Goal: Task Accomplishment & Management: Complete application form

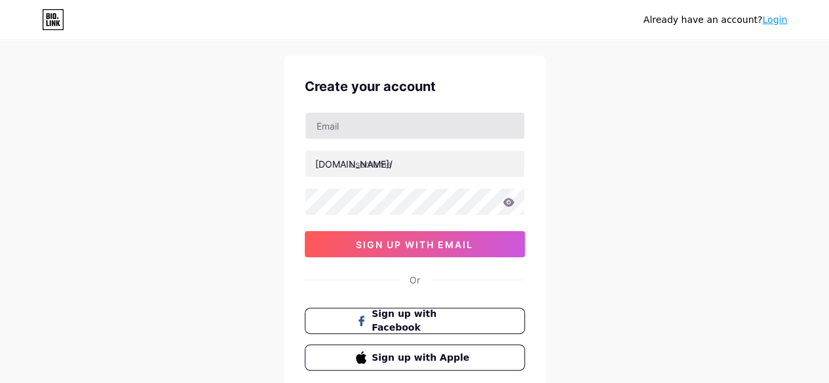
scroll to position [28, 0]
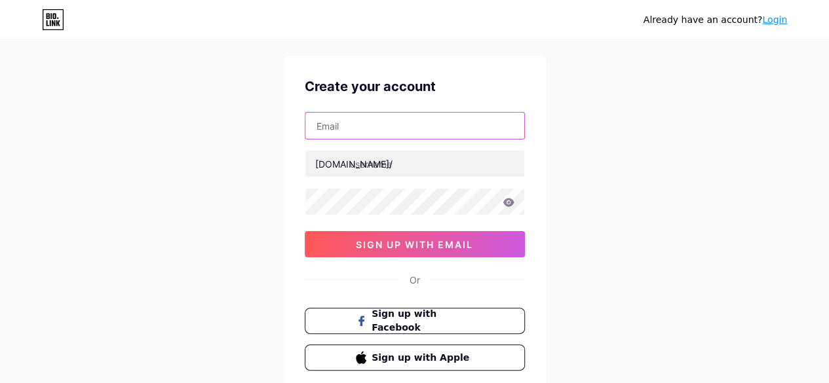
click at [369, 128] on input "text" at bounding box center [414, 126] width 219 height 26
type input "[EMAIL_ADDRESS][DOMAIN_NAME]"
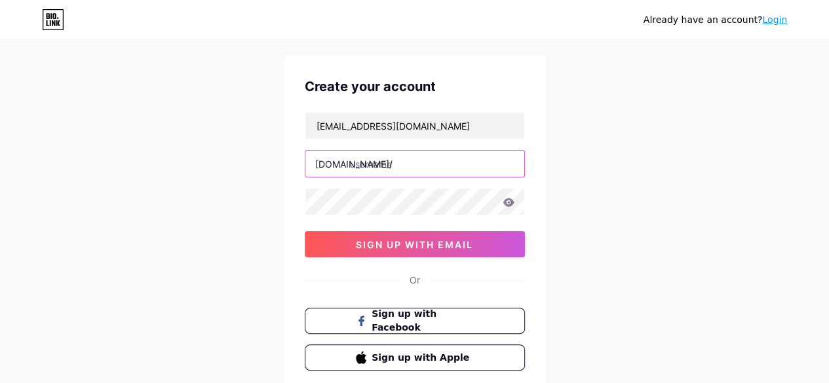
click at [384, 164] on input "text" at bounding box center [414, 164] width 219 height 26
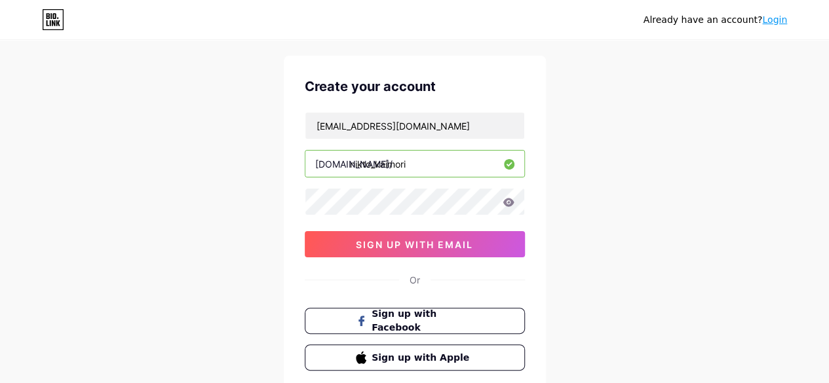
type input "nikto_kaimori"
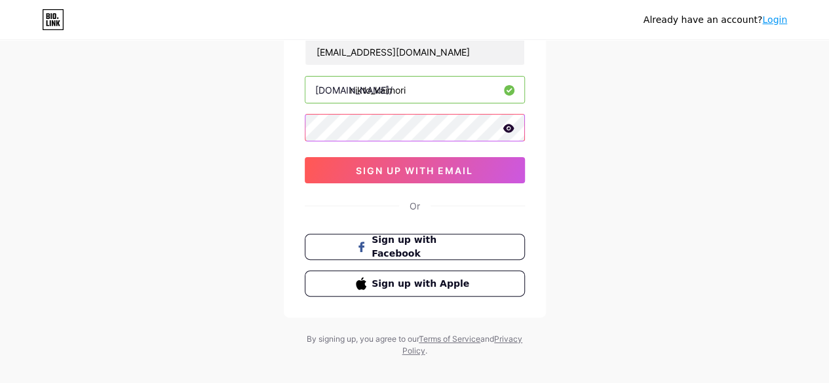
scroll to position [103, 0]
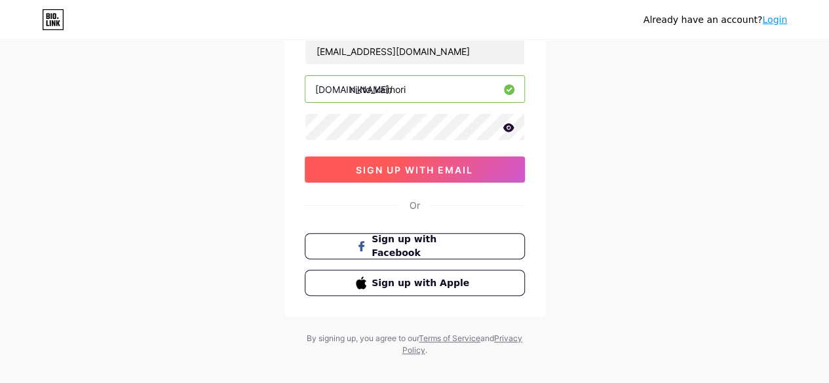
click at [397, 172] on span "sign up with email" at bounding box center [414, 169] width 117 height 11
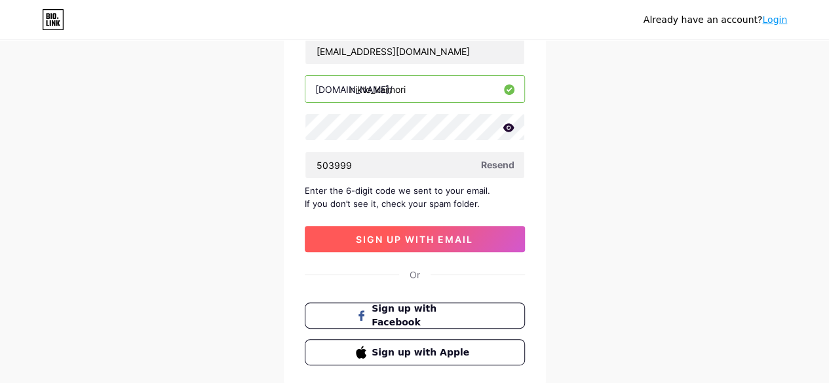
type input "503999"
click at [363, 234] on span "sign up with email" at bounding box center [414, 239] width 117 height 11
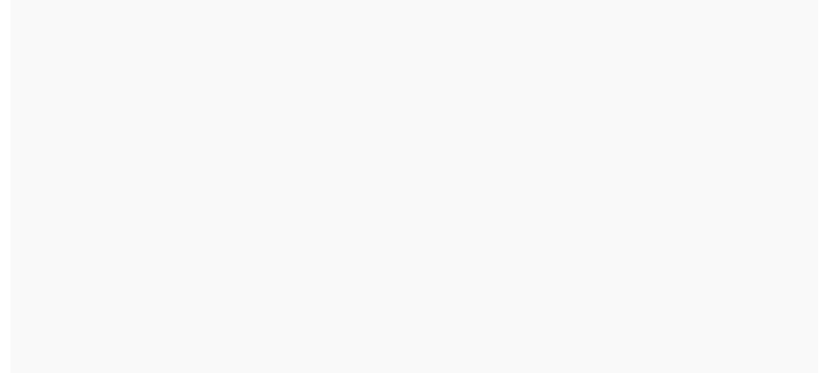
scroll to position [0, 0]
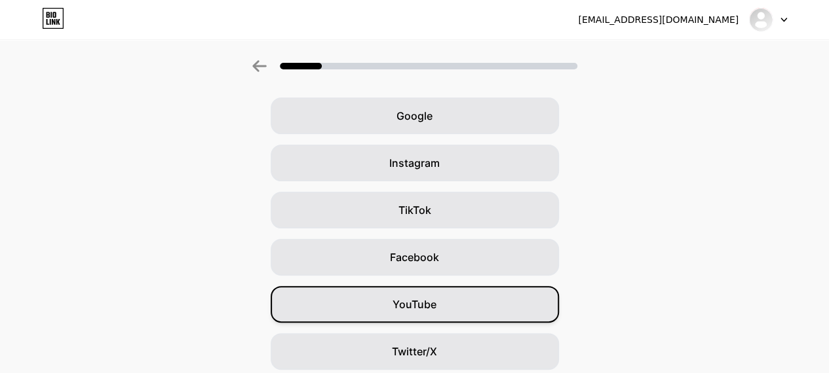
scroll to position [50, 0]
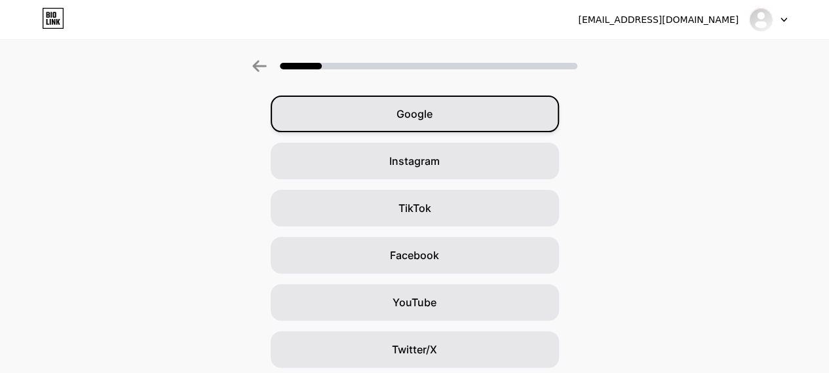
click at [432, 107] on span "Google" at bounding box center [414, 114] width 36 height 16
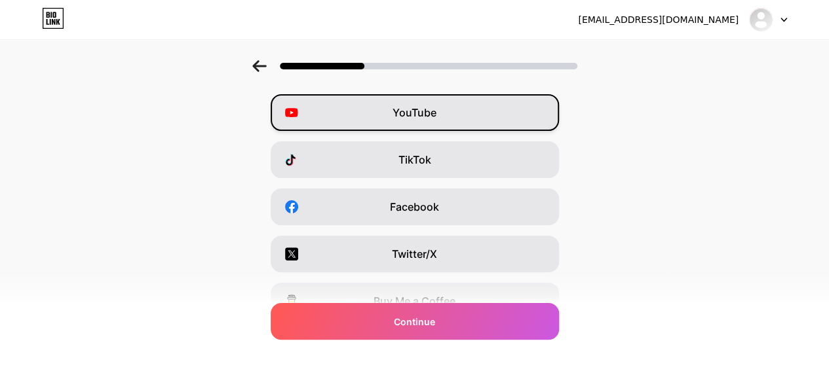
scroll to position [0, 0]
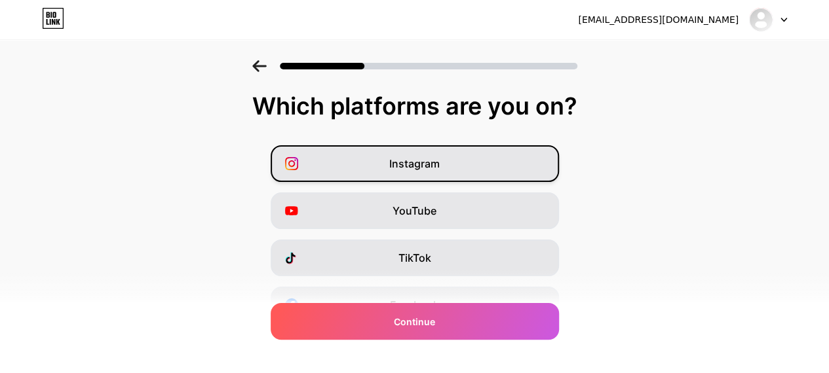
click at [407, 162] on span "Instagram" at bounding box center [414, 164] width 50 height 16
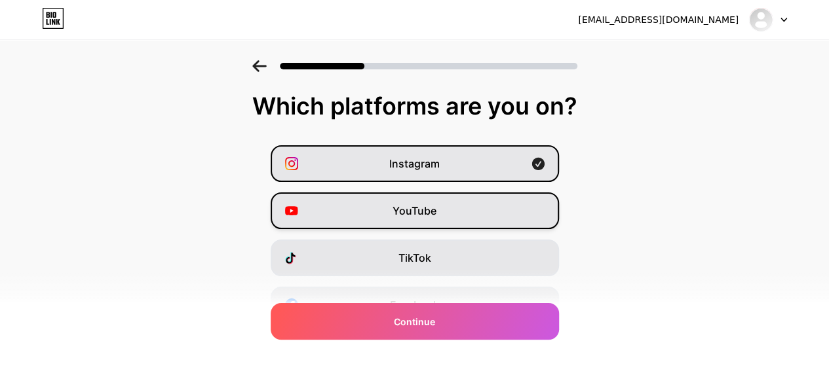
click at [392, 211] on div "YouTube" at bounding box center [415, 211] width 288 height 37
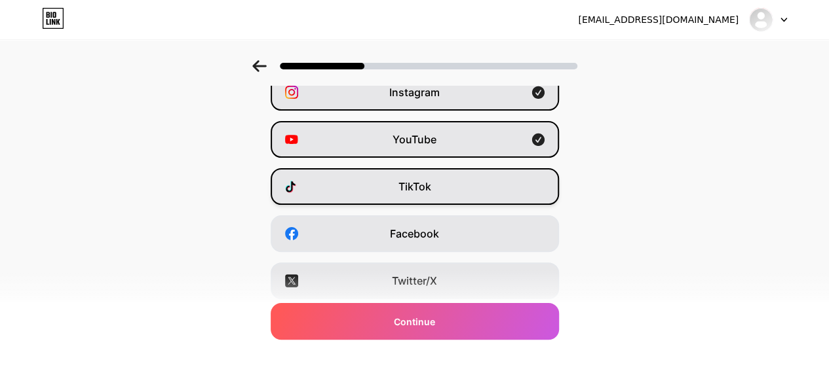
scroll to position [72, 0]
click at [398, 192] on div "TikTok" at bounding box center [415, 186] width 288 height 37
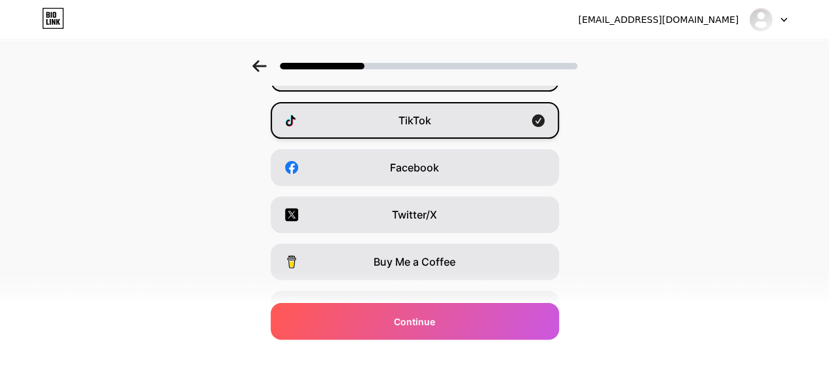
scroll to position [142, 0]
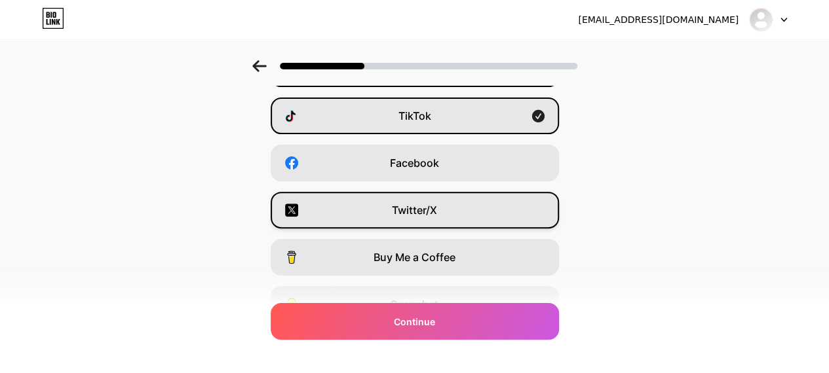
click at [398, 205] on span "Twitter/X" at bounding box center [414, 210] width 45 height 16
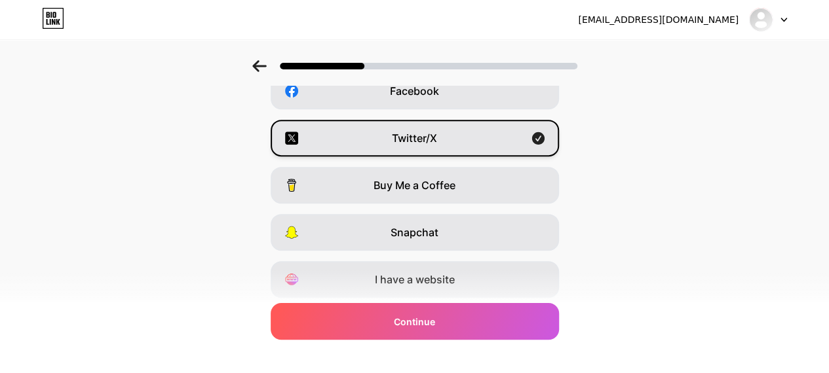
scroll to position [257, 0]
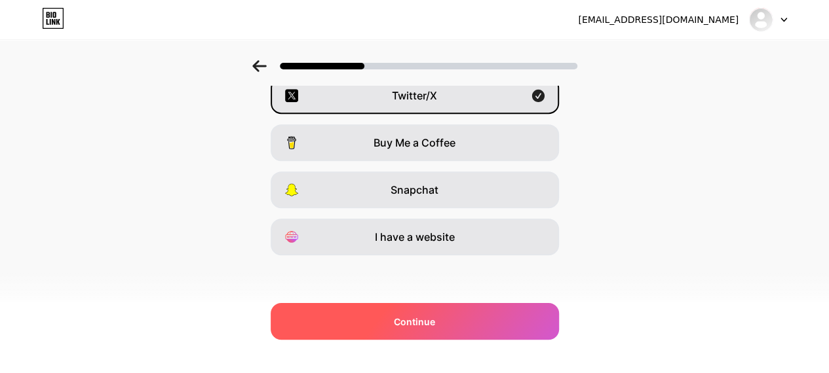
click at [410, 318] on span "Continue" at bounding box center [414, 322] width 41 height 14
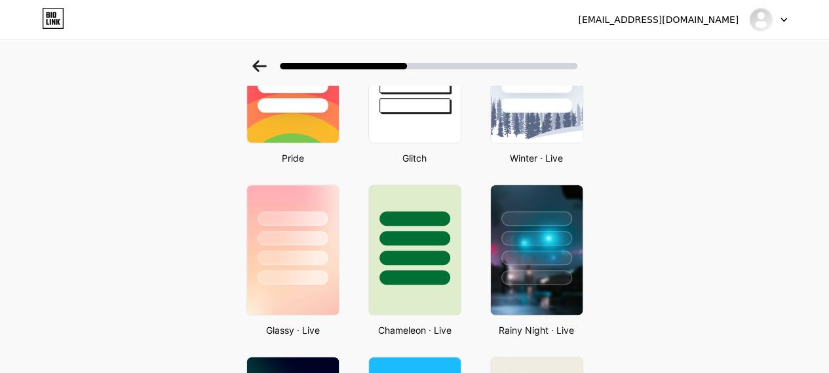
scroll to position [310, 10]
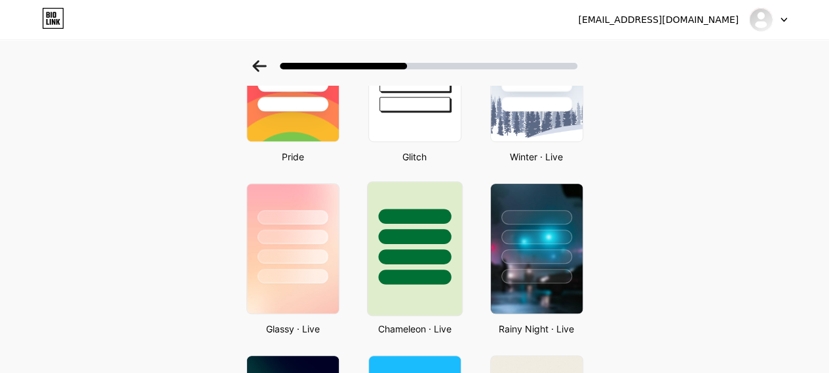
click at [378, 238] on div at bounding box center [414, 236] width 73 height 15
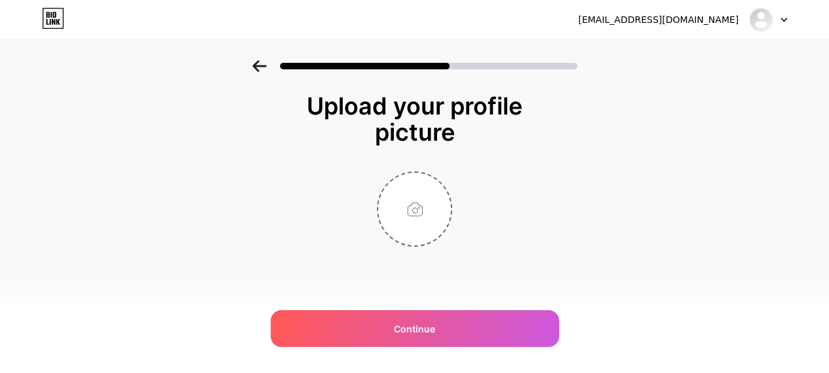
scroll to position [0, 0]
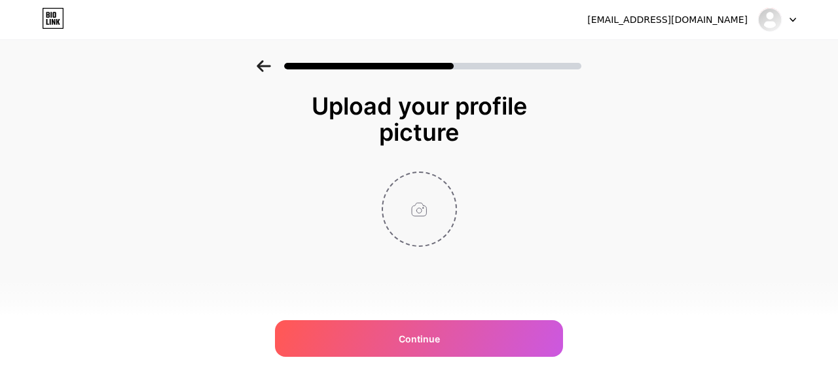
click at [401, 214] on input "file" at bounding box center [419, 209] width 73 height 73
click at [392, 219] on input "file" at bounding box center [419, 209] width 73 height 73
type input "C:\fakepath\WhatsApp Image [DATE] 18.04.37_e4e41408.jpg"
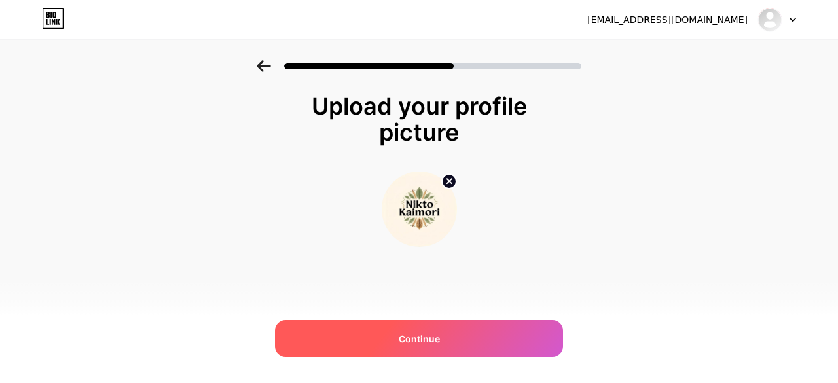
click at [415, 345] on span "Continue" at bounding box center [419, 339] width 41 height 14
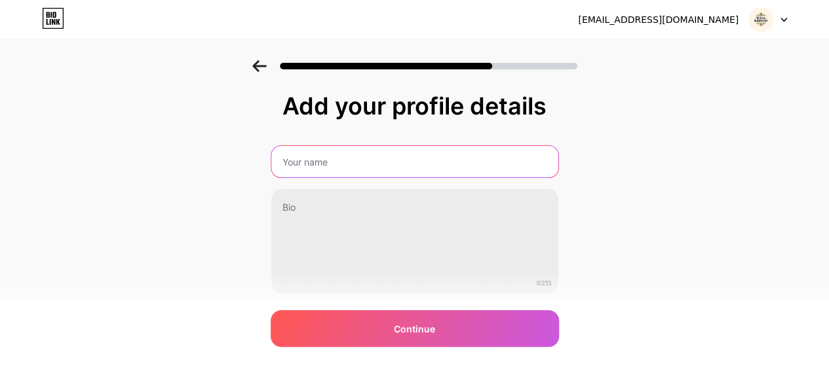
click at [369, 163] on input "text" at bounding box center [414, 161] width 287 height 31
type input "[PERSON_NAME]"
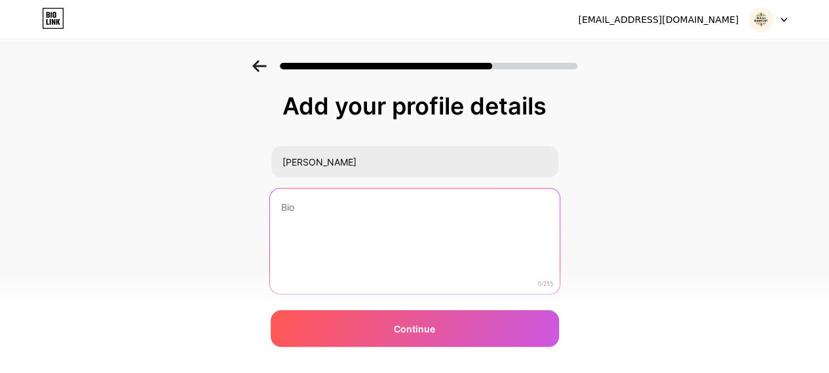
click at [292, 219] on textarea at bounding box center [414, 242] width 290 height 107
click at [279, 208] on textarea "Art & Nature Enthusiast" at bounding box center [414, 242] width 290 height 107
click at [406, 210] on textarea "Art & Nature Enthusiast" at bounding box center [414, 242] width 290 height 107
type textarea "A"
paste textarea "An art and nature enthusiast with a passion for capturing moments that often go…"
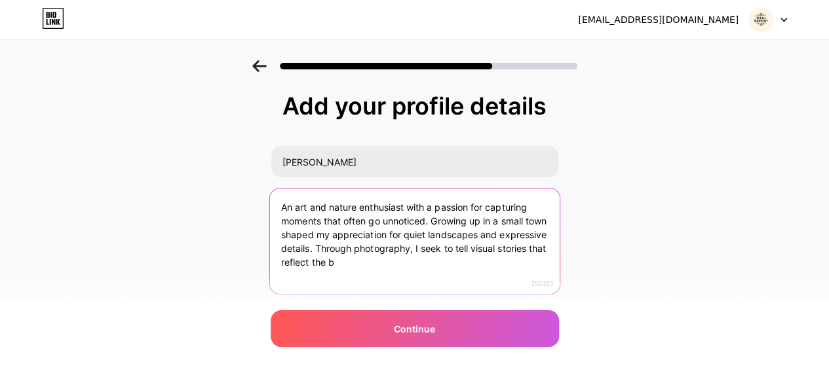
click at [447, 265] on textarea "An art and nature enthusiast with a passion for capturing moments that often go…" at bounding box center [414, 242] width 290 height 107
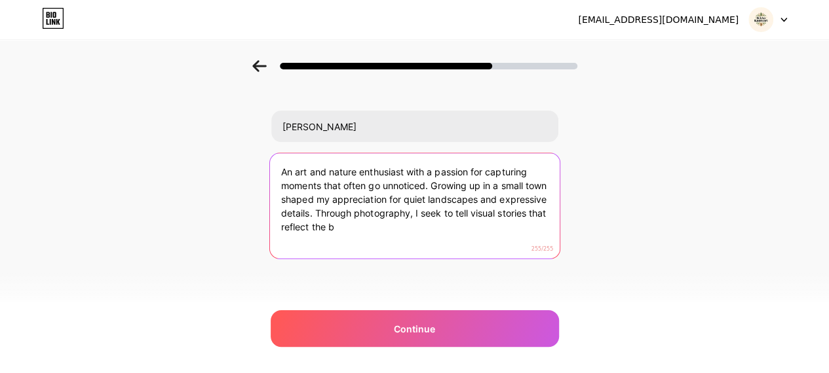
scroll to position [37, 0]
drag, startPoint x: 419, startPoint y: 222, endPoint x: 367, endPoint y: 210, distance: 53.1
click at [367, 210] on textarea "An art and nature enthusiast with a passion for capturing moments that often go…" at bounding box center [414, 205] width 290 height 107
click at [368, 212] on textarea "An art and nature enthusiast with a passion for capturing moments that often go…" at bounding box center [414, 205] width 290 height 107
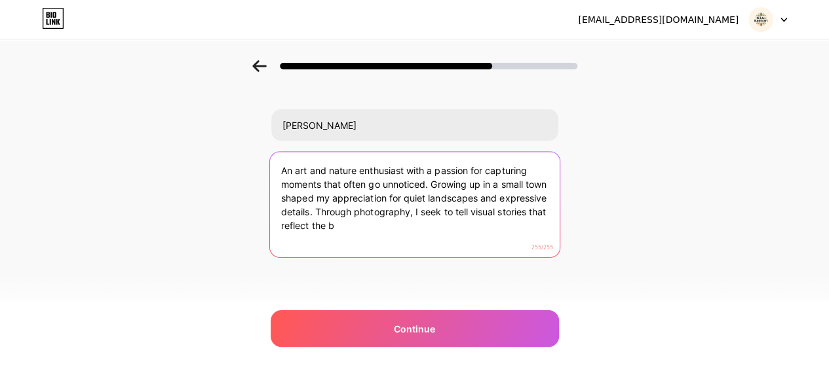
drag, startPoint x: 368, startPoint y: 212, endPoint x: 398, endPoint y: 235, distance: 38.3
click at [398, 235] on textarea "An art and nature enthusiast with a passion for capturing moments that often go…" at bounding box center [414, 205] width 290 height 107
click at [376, 210] on textarea "An art and nature enthusiast with a passion for capturing moments that often go…" at bounding box center [414, 205] width 290 height 107
click at [302, 170] on textarea "An art and nature enthusiast with a passion for capturing moments that often go…" at bounding box center [414, 205] width 290 height 107
click at [300, 170] on textarea "An art and nature enthusiast with a passion for capturing moments that often go…" at bounding box center [414, 205] width 290 height 107
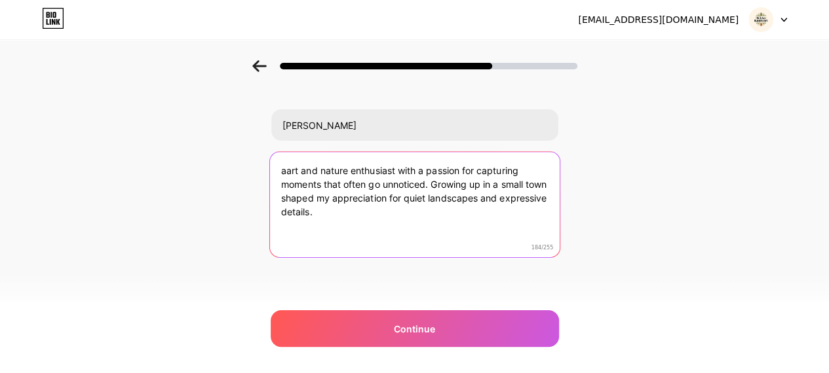
type textarea "art and nature enthusiast with a passion for capturing moments that often go un…"
drag, startPoint x: 390, startPoint y: 223, endPoint x: 280, endPoint y: 166, distance: 124.2
click at [280, 166] on textarea "art and nature enthusiast with a passion for capturing moments that often go un…" at bounding box center [414, 205] width 290 height 107
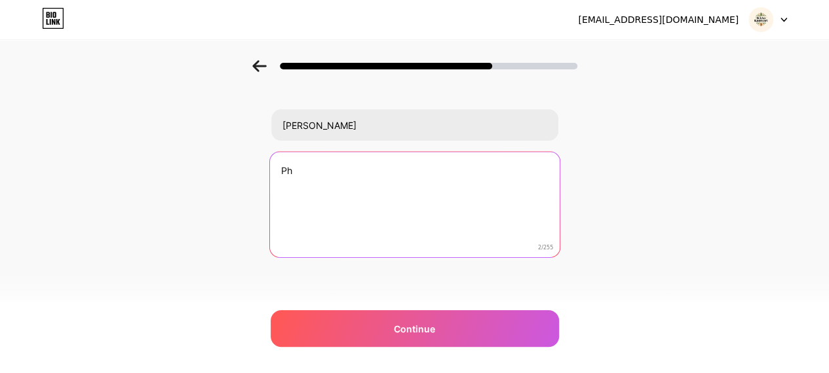
type textarea "P"
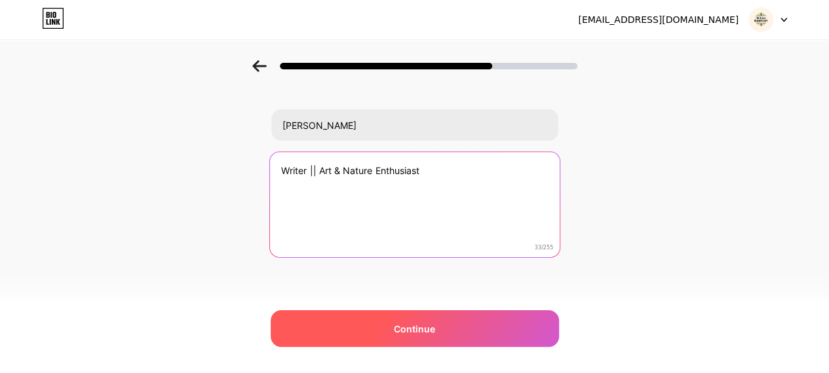
type textarea "Writer || Art & Nature Enthusiast"
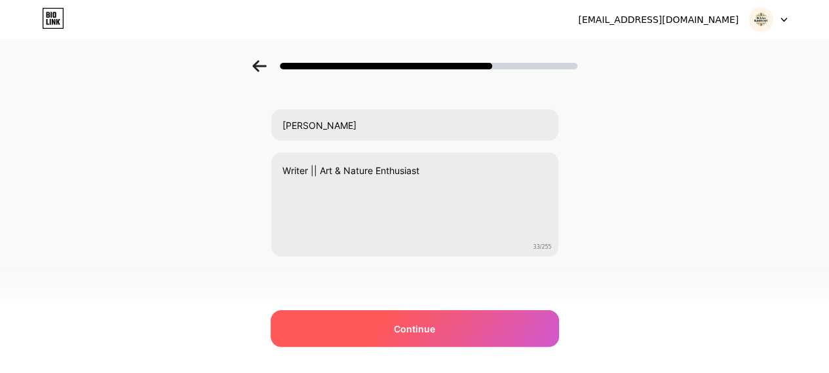
click at [381, 337] on div "Continue" at bounding box center [415, 328] width 288 height 37
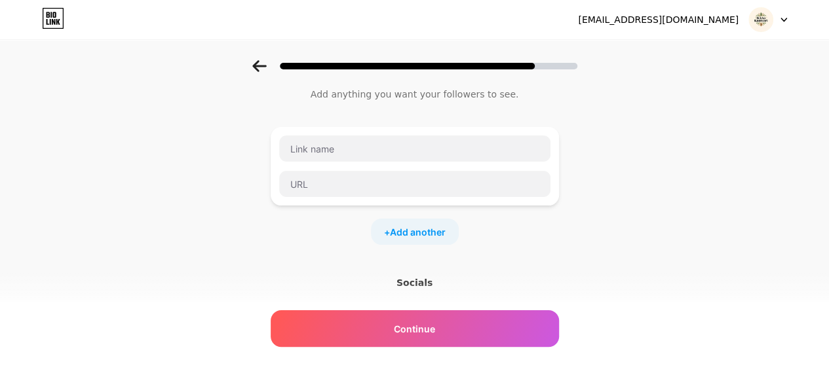
scroll to position [0, 0]
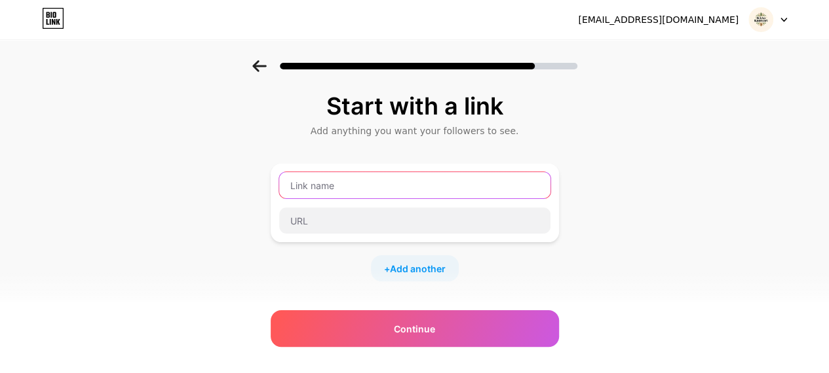
click at [454, 179] on input "text" at bounding box center [414, 185] width 271 height 26
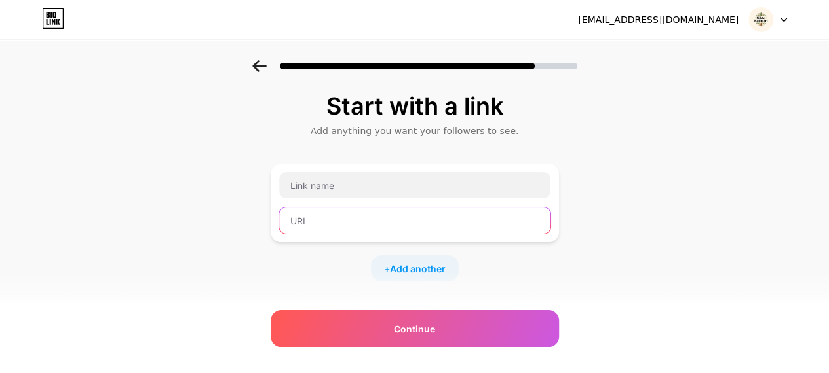
click at [419, 225] on input "text" at bounding box center [414, 221] width 271 height 26
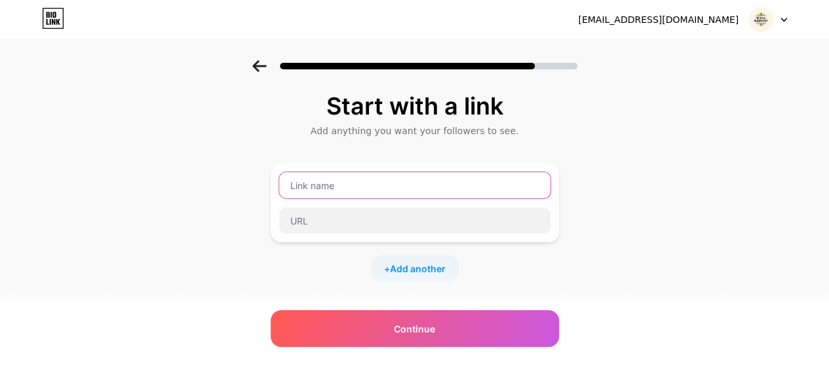
click at [426, 196] on input "text" at bounding box center [414, 185] width 271 height 26
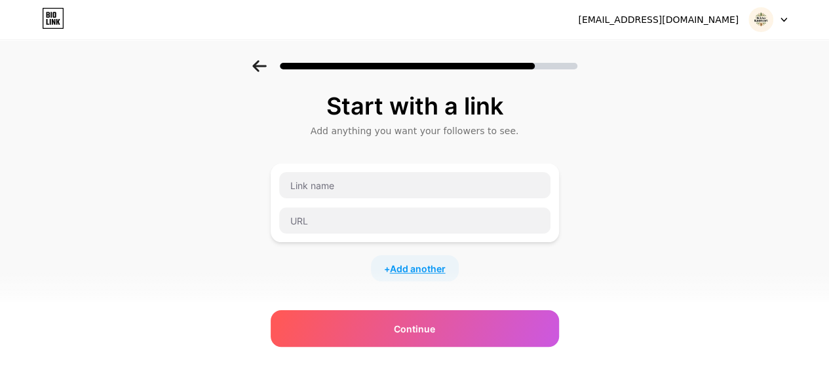
click at [417, 269] on span "Add another" at bounding box center [418, 269] width 56 height 14
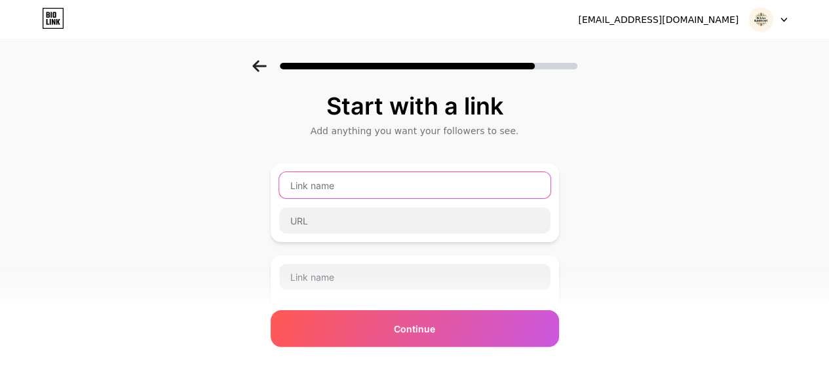
click at [327, 183] on input "text" at bounding box center [414, 185] width 271 height 26
type input "n"
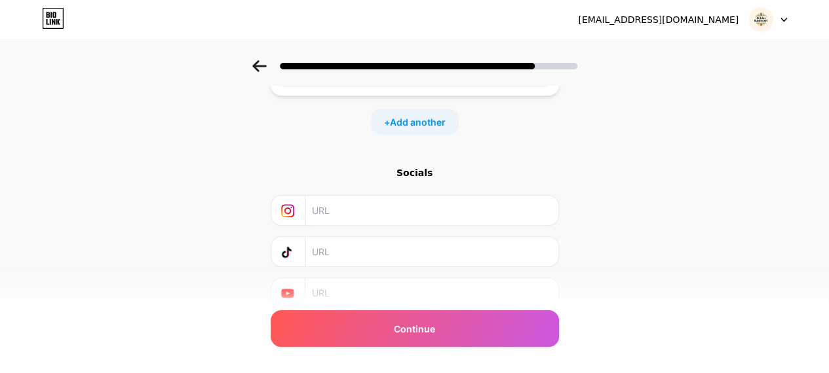
scroll to position [255, 0]
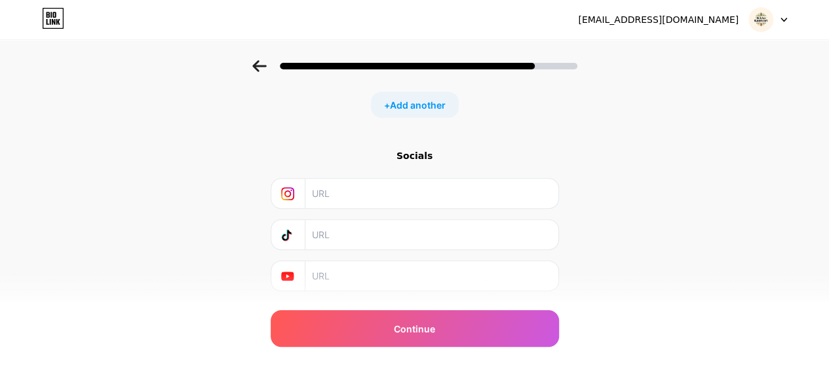
click at [332, 188] on input "text" at bounding box center [431, 193] width 238 height 29
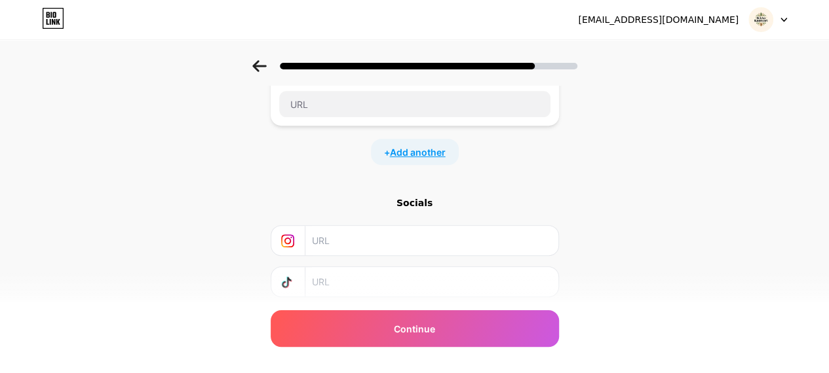
scroll to position [288, 0]
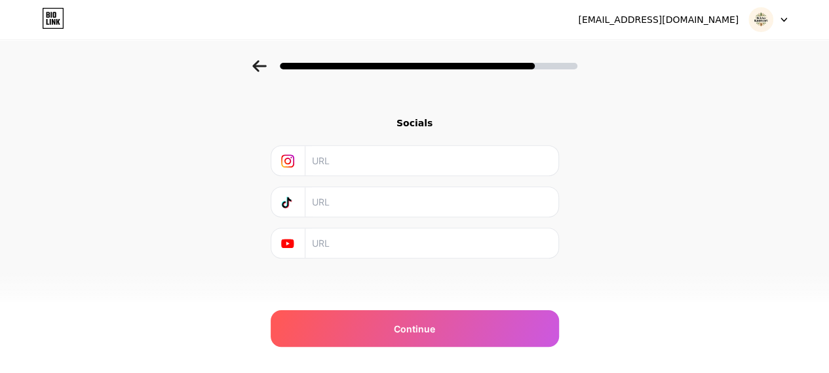
click at [394, 149] on input "text" at bounding box center [431, 160] width 238 height 29
click at [383, 219] on div "Socials" at bounding box center [415, 188] width 288 height 142
click at [376, 238] on input "text" at bounding box center [431, 243] width 238 height 29
